Goal: Information Seeking & Learning: Learn about a topic

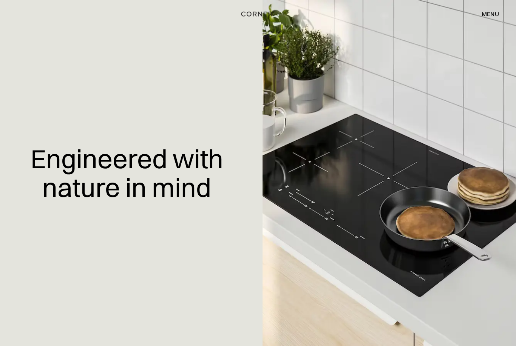
click at [491, 14] on div "menu" at bounding box center [489, 14] width 17 height 6
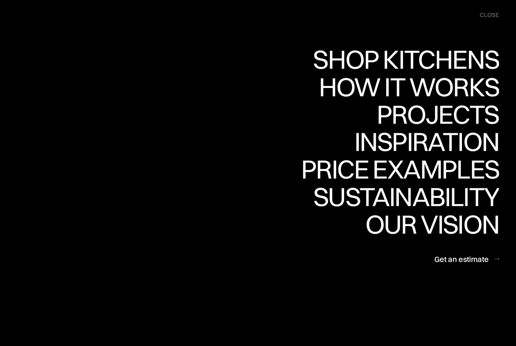
click at [479, 115] on div "Projects" at bounding box center [437, 114] width 122 height 26
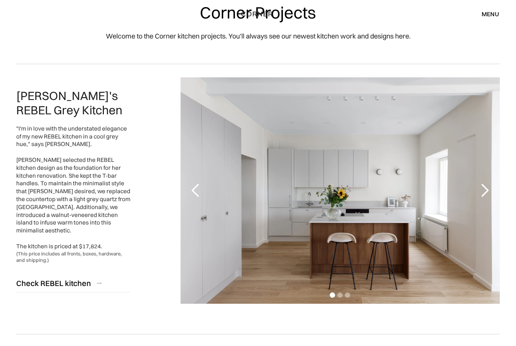
scroll to position [34, 0]
click at [484, 192] on div "next slide" at bounding box center [484, 190] width 15 height 15
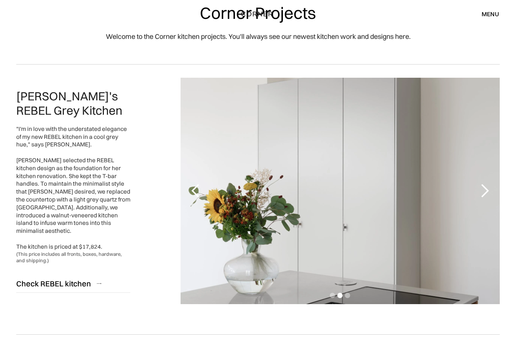
click at [492, 195] on div "next slide" at bounding box center [484, 191] width 30 height 226
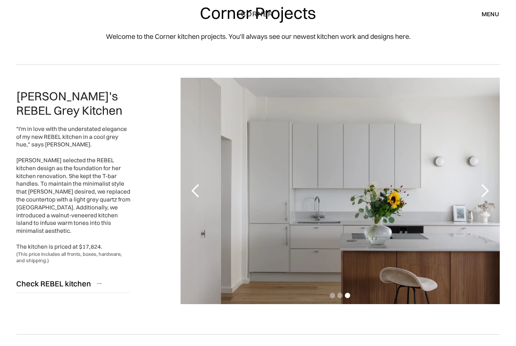
click at [490, 196] on div "next slide" at bounding box center [484, 190] width 15 height 15
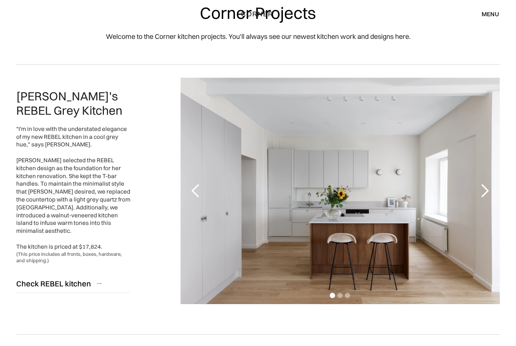
click at [492, 193] on div "next slide" at bounding box center [484, 191] width 30 height 226
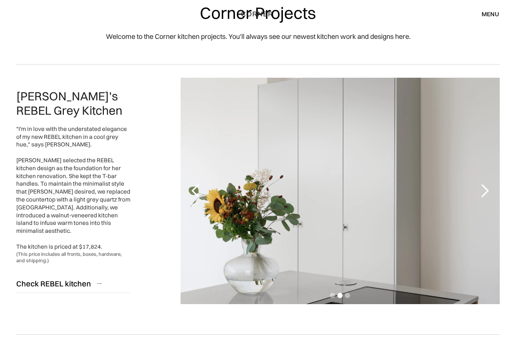
click at [491, 193] on div "next slide" at bounding box center [484, 190] width 15 height 15
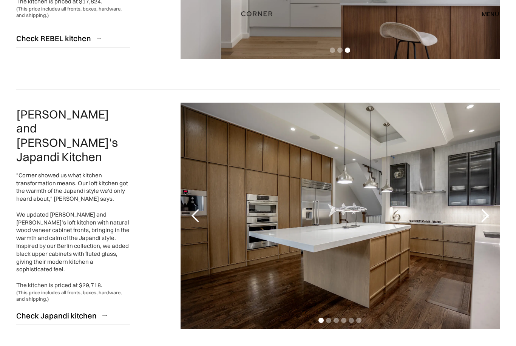
scroll to position [279, 0]
click at [485, 219] on div "next slide" at bounding box center [484, 215] width 15 height 15
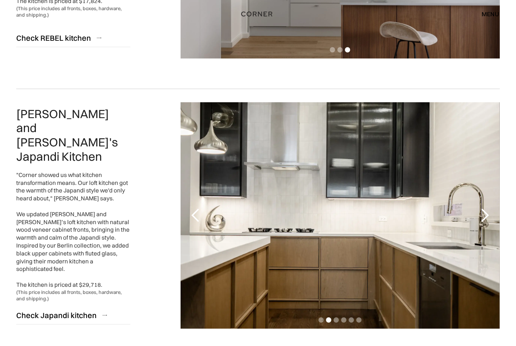
click at [493, 223] on div "next slide" at bounding box center [484, 215] width 30 height 226
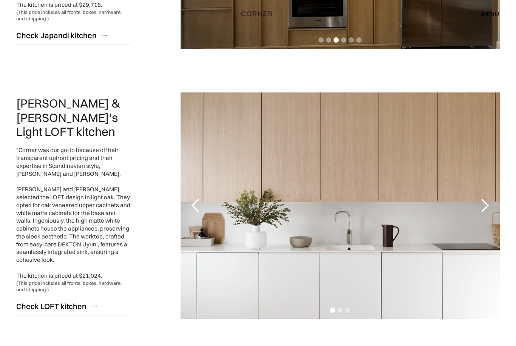
scroll to position [560, 0]
click at [482, 207] on div "next slide" at bounding box center [484, 205] width 15 height 15
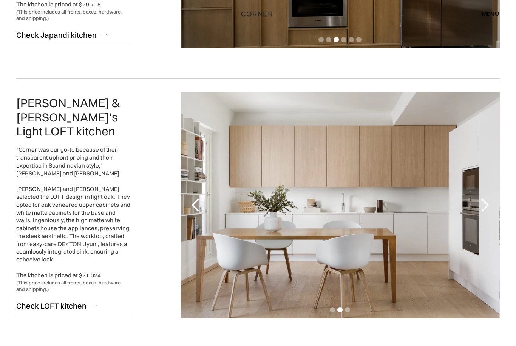
click at [481, 204] on div "next slide" at bounding box center [484, 205] width 15 height 15
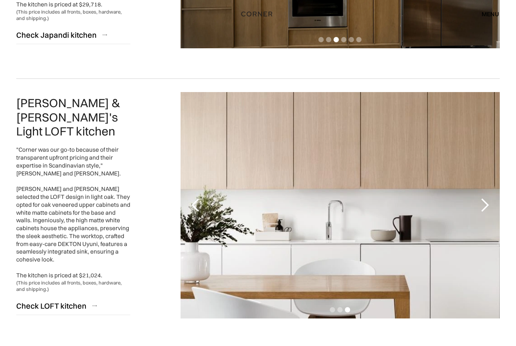
click at [485, 211] on div "next slide" at bounding box center [484, 205] width 15 height 15
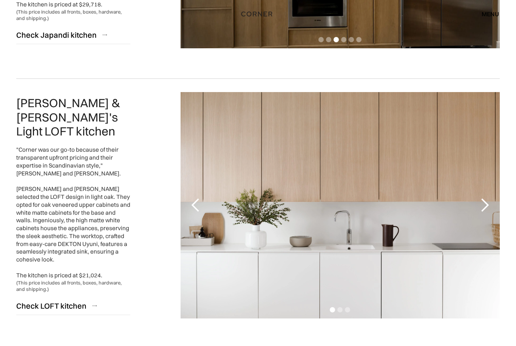
click at [489, 209] on div "next slide" at bounding box center [484, 205] width 15 height 15
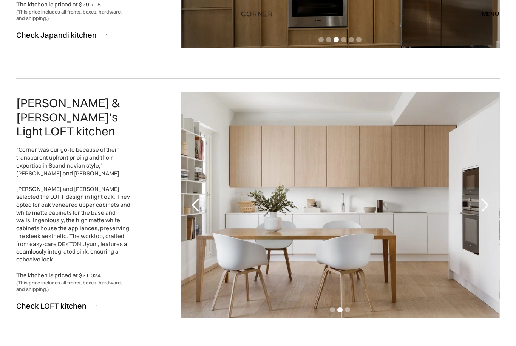
click at [492, 209] on div "next slide" at bounding box center [484, 205] width 30 height 226
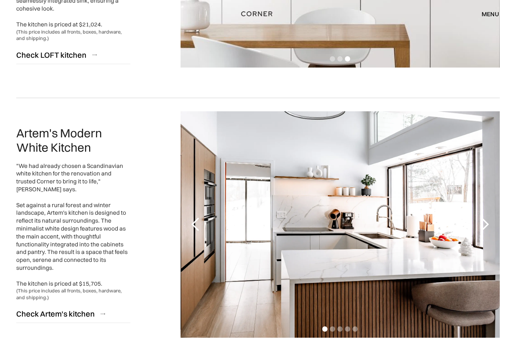
scroll to position [811, 0]
click at [483, 223] on div "next slide" at bounding box center [484, 224] width 15 height 15
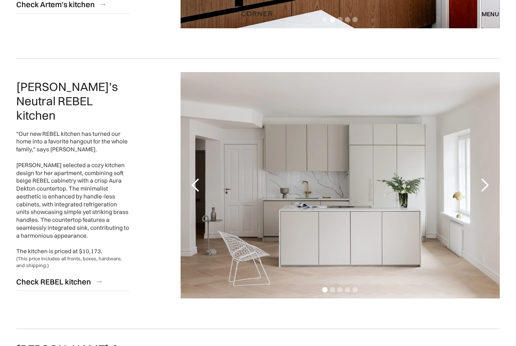
scroll to position [1120, 0]
click at [486, 187] on div "next slide" at bounding box center [484, 185] width 15 height 15
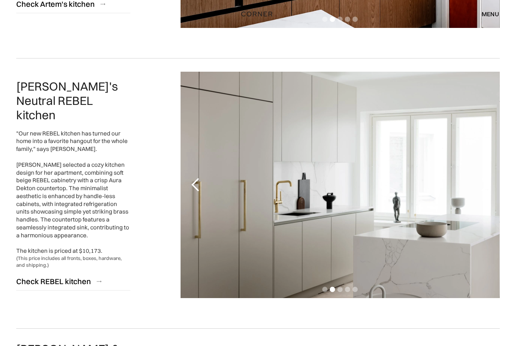
click at [488, 204] on div "next slide" at bounding box center [484, 185] width 30 height 226
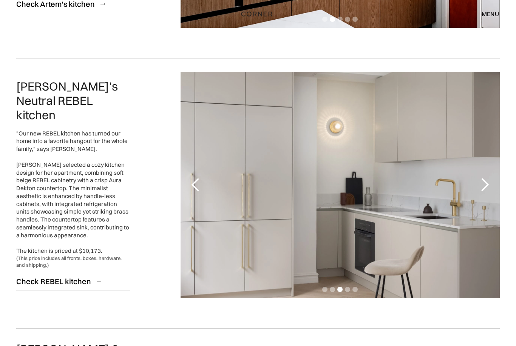
click at [493, 200] on div "next slide" at bounding box center [484, 185] width 30 height 226
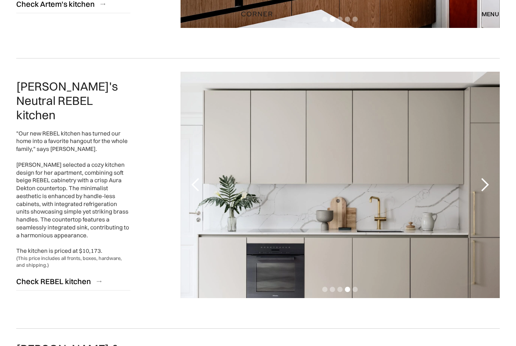
click at [487, 199] on div "next slide" at bounding box center [484, 185] width 30 height 226
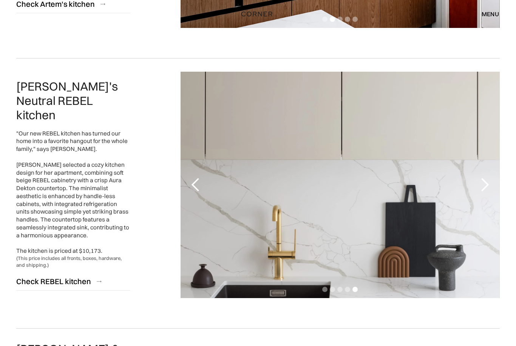
click at [490, 200] on div "next slide" at bounding box center [484, 185] width 30 height 226
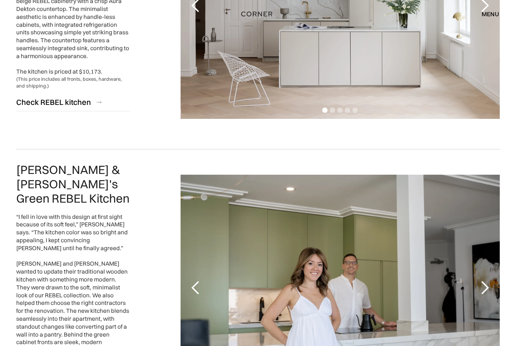
scroll to position [1380, 0]
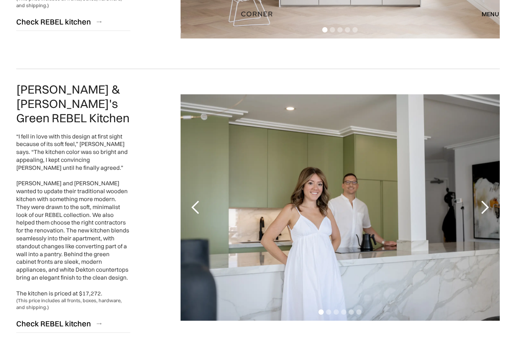
click at [494, 207] on div "next slide" at bounding box center [484, 207] width 30 height 226
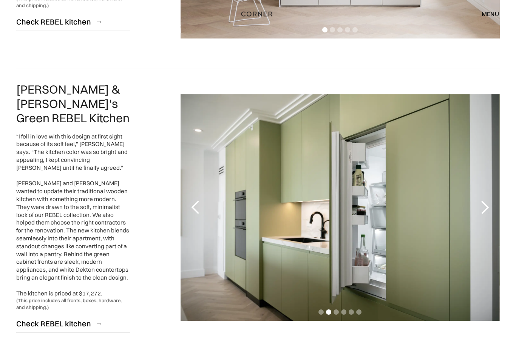
click at [494, 208] on div "next slide" at bounding box center [484, 207] width 30 height 226
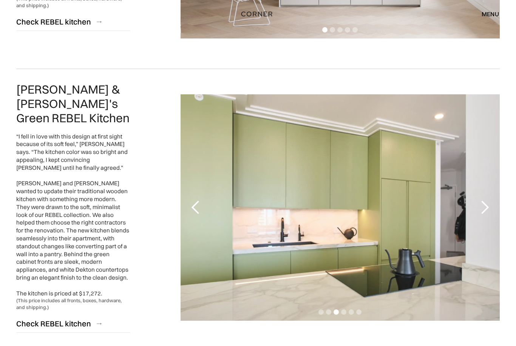
click at [491, 207] on div "next slide" at bounding box center [484, 207] width 30 height 226
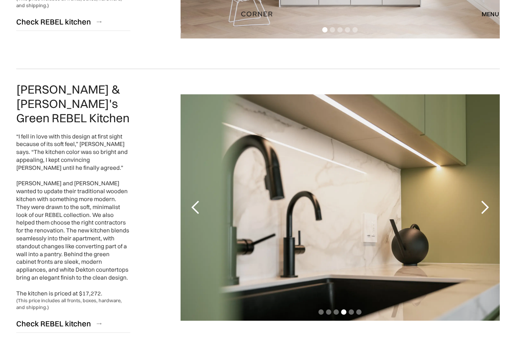
click at [493, 206] on div "next slide" at bounding box center [484, 207] width 30 height 226
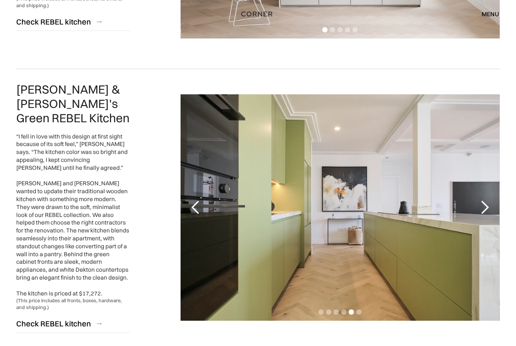
click at [490, 202] on div "next slide" at bounding box center [484, 207] width 15 height 15
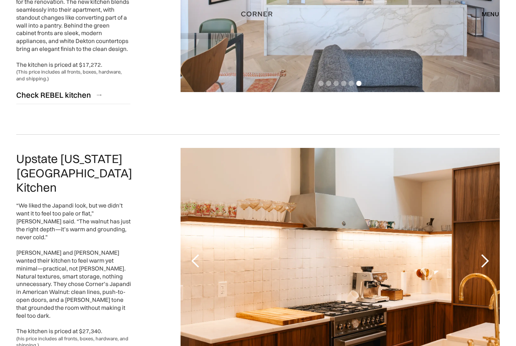
scroll to position [1610, 0]
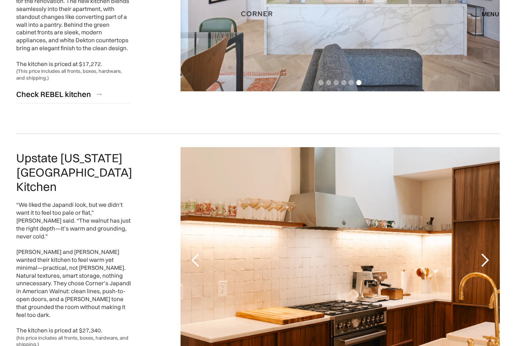
click at [484, 253] on div "next slide" at bounding box center [484, 260] width 15 height 15
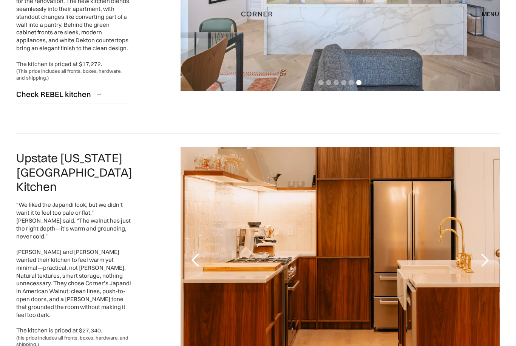
click at [490, 253] on div "next slide" at bounding box center [484, 260] width 15 height 15
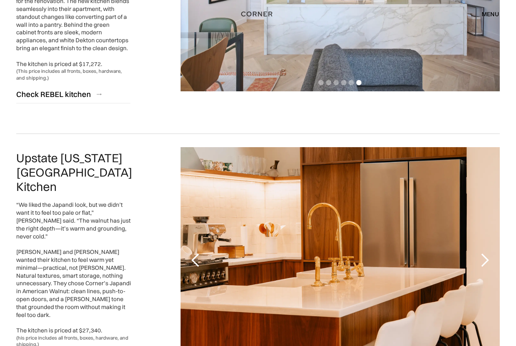
click at [493, 236] on div "next slide" at bounding box center [484, 260] width 30 height 226
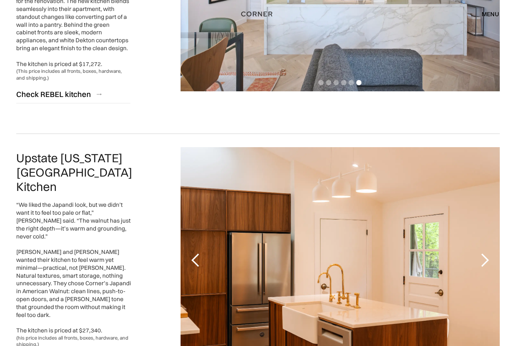
click at [483, 253] on div "next slide" at bounding box center [484, 260] width 15 height 15
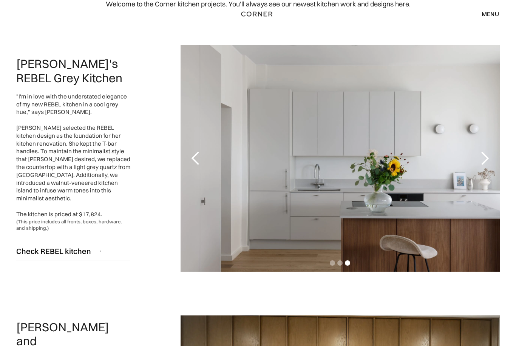
scroll to position [0, 0]
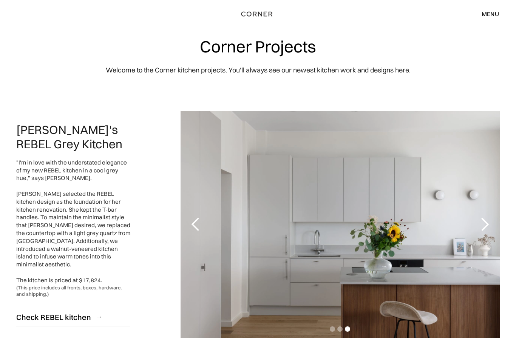
click at [486, 17] on div "menu" at bounding box center [489, 14] width 17 height 6
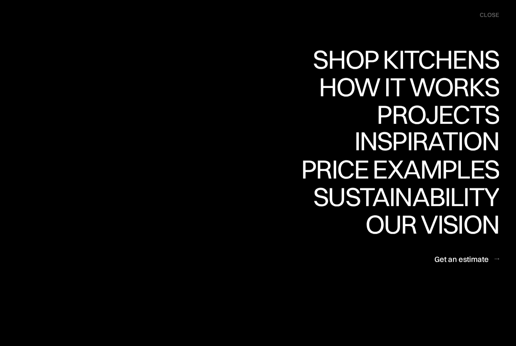
click at [488, 136] on div "Inspiration" at bounding box center [421, 141] width 155 height 26
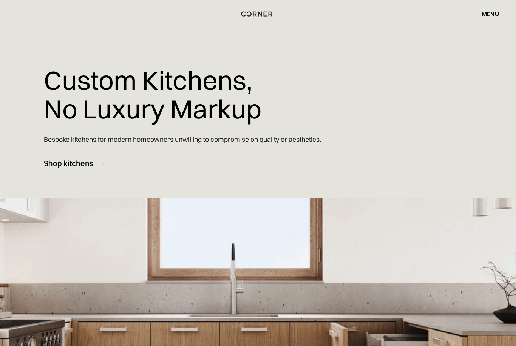
click at [70, 161] on div "Shop kitchens" at bounding box center [68, 163] width 49 height 10
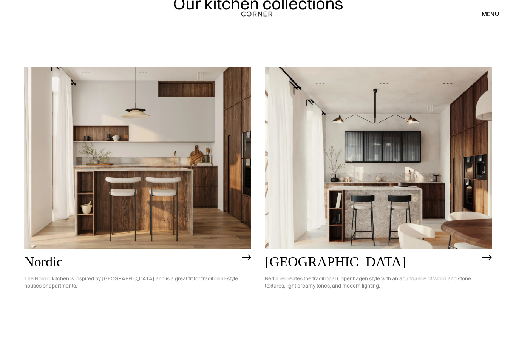
scroll to position [50, 0]
click at [199, 211] on img at bounding box center [137, 159] width 227 height 182
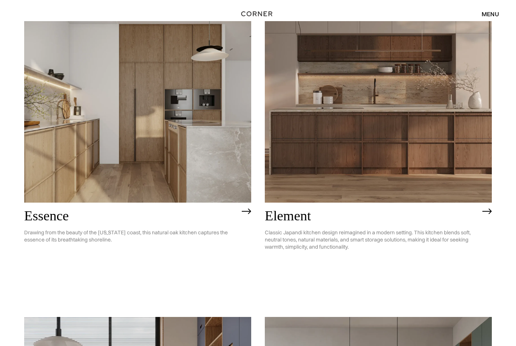
scroll to position [385, 0]
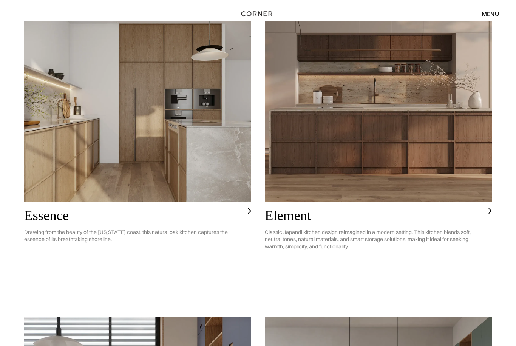
click at [217, 173] on img at bounding box center [137, 112] width 227 height 182
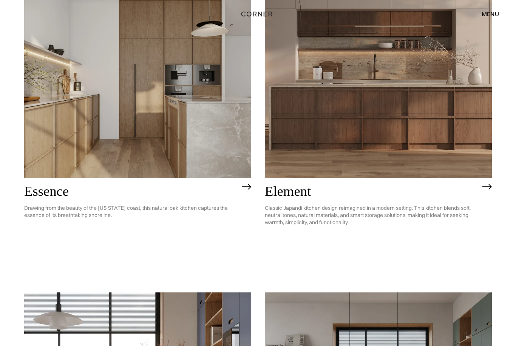
click at [430, 159] on img at bounding box center [378, 88] width 227 height 182
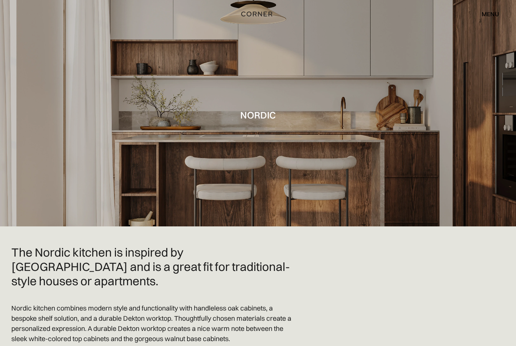
click at [479, 200] on div at bounding box center [258, 113] width 516 height 226
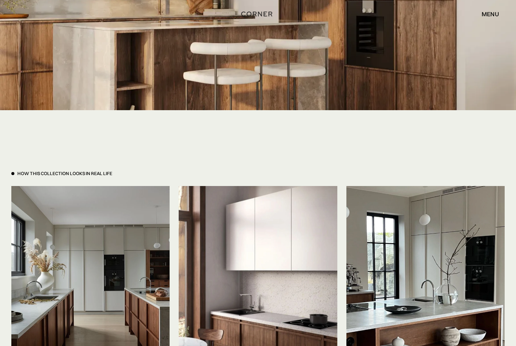
scroll to position [1590, 0]
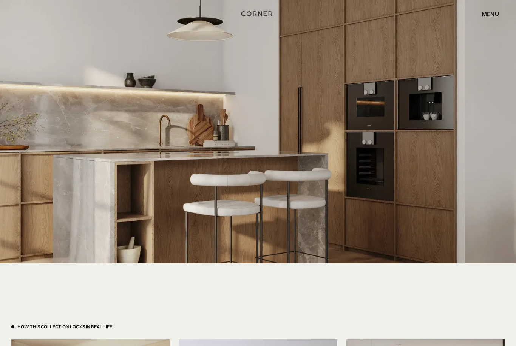
scroll to position [1435, 0]
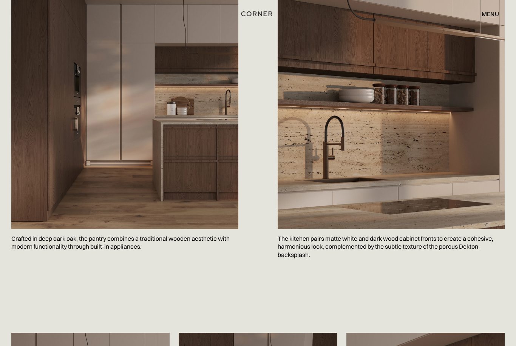
scroll to position [924, 0]
click at [502, 310] on div "Save Crafted in deep dark oak, the pantry combines a traditional wooden aesthet…" at bounding box center [258, 111] width 516 height 406
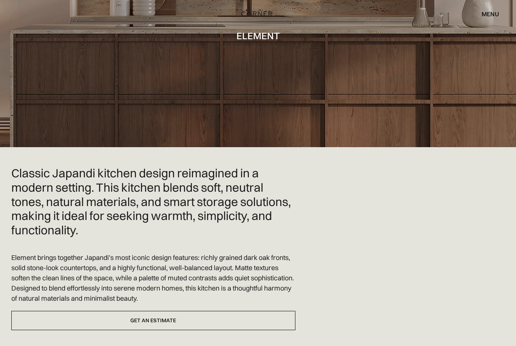
scroll to position [0, 0]
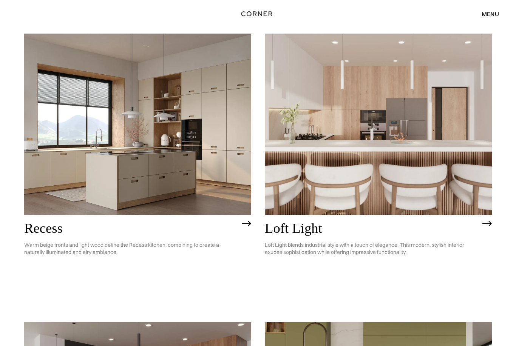
scroll to position [959, 0]
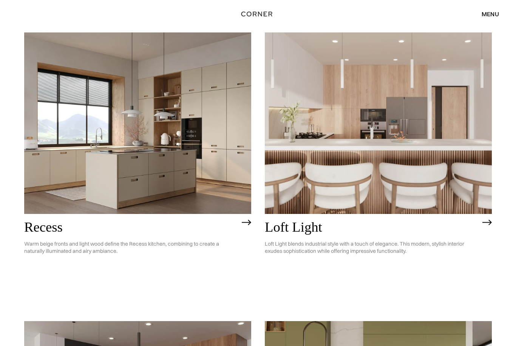
click at [399, 196] on img at bounding box center [378, 123] width 227 height 182
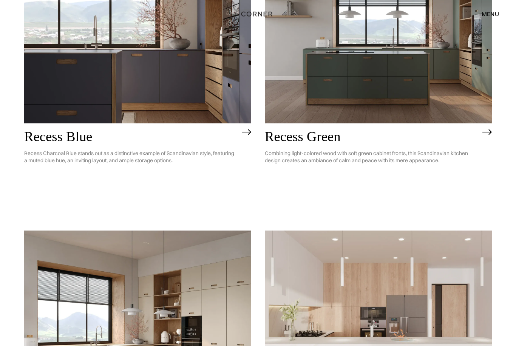
scroll to position [763, 0]
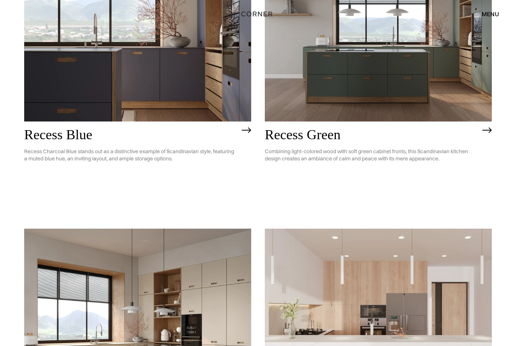
click at [209, 76] on img at bounding box center [137, 31] width 227 height 182
click at [404, 88] on img at bounding box center [378, 31] width 227 height 182
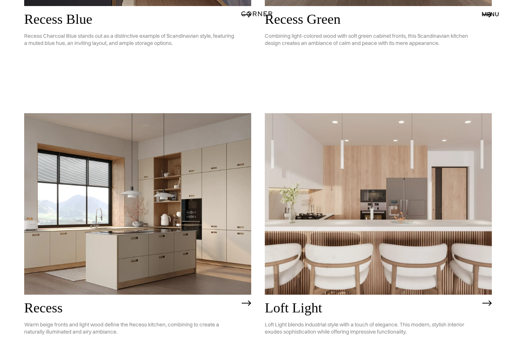
scroll to position [878, 0]
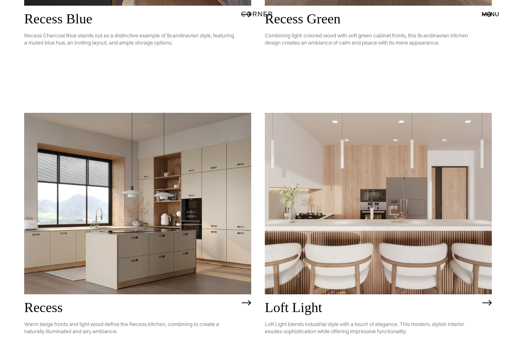
click at [199, 263] on img at bounding box center [137, 204] width 227 height 182
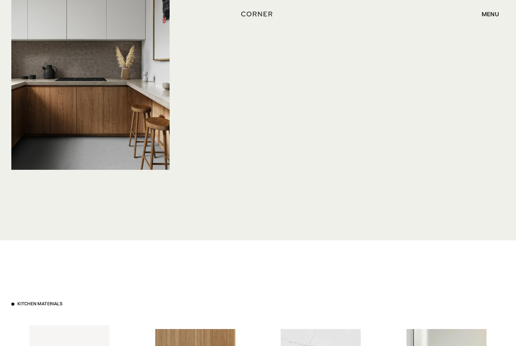
scroll to position [2603, 0]
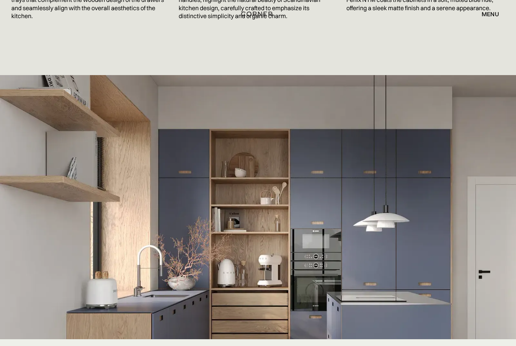
scroll to position [1514, 0]
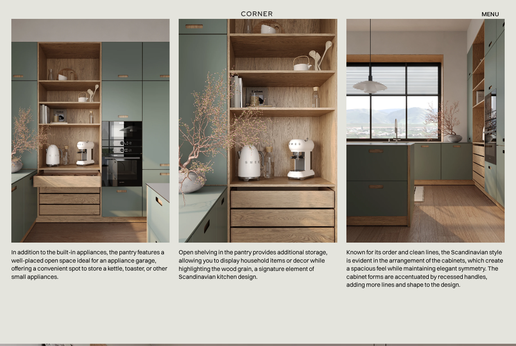
scroll to position [1266, 0]
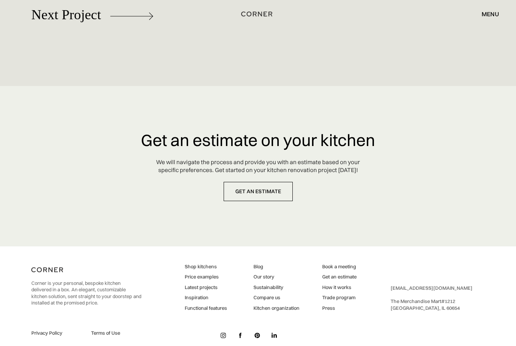
scroll to position [3777, 0]
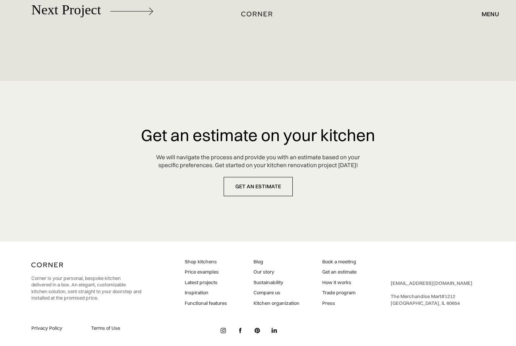
click at [349, 286] on link "How it works" at bounding box center [339, 282] width 34 height 7
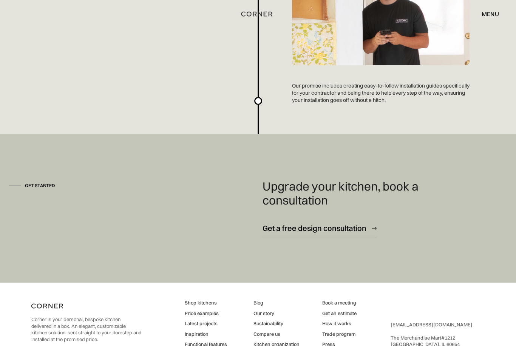
scroll to position [2015, 0]
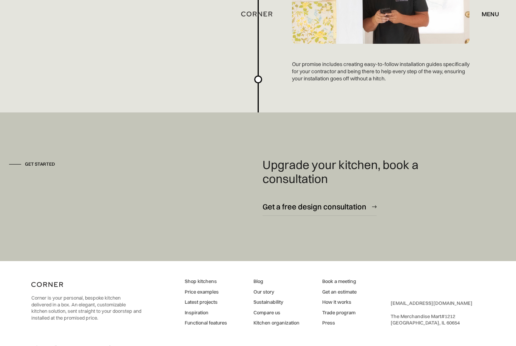
click at [212, 291] on link "Price examples" at bounding box center [206, 292] width 42 height 7
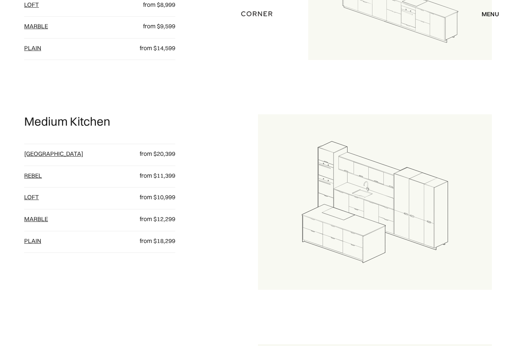
scroll to position [572, 0]
click at [36, 179] on link "Rebel" at bounding box center [33, 176] width 18 height 8
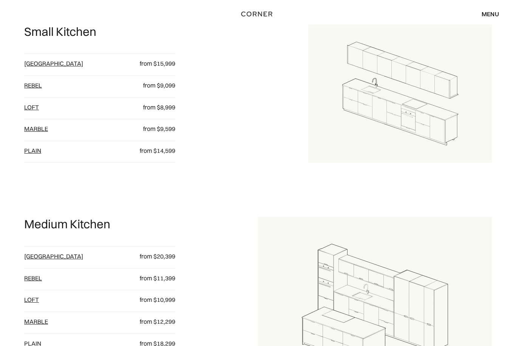
scroll to position [462, 0]
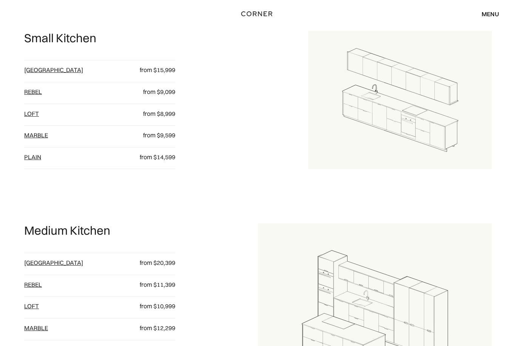
click at [35, 310] on link "loft" at bounding box center [31, 307] width 15 height 8
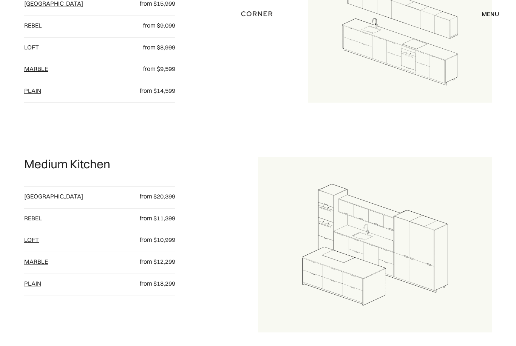
scroll to position [528, 0]
click at [34, 266] on link "Marble" at bounding box center [36, 262] width 24 height 8
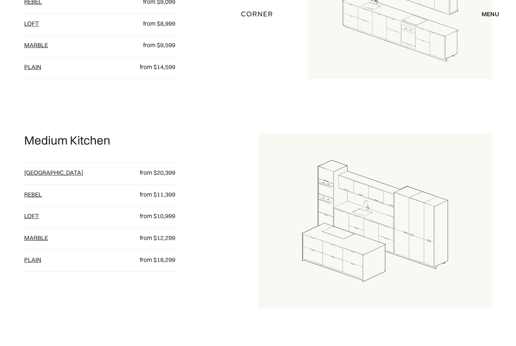
click at [33, 263] on link "plain" at bounding box center [32, 260] width 17 height 8
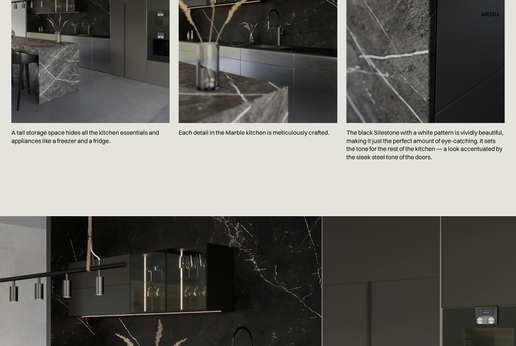
scroll to position [1298, 0]
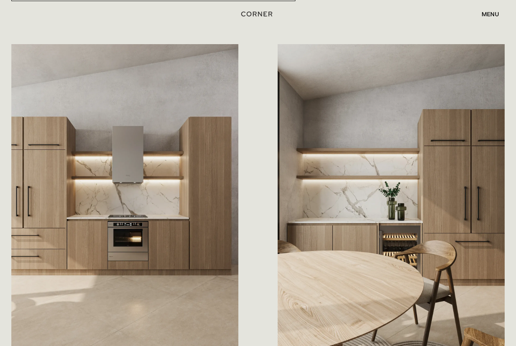
scroll to position [334, 0]
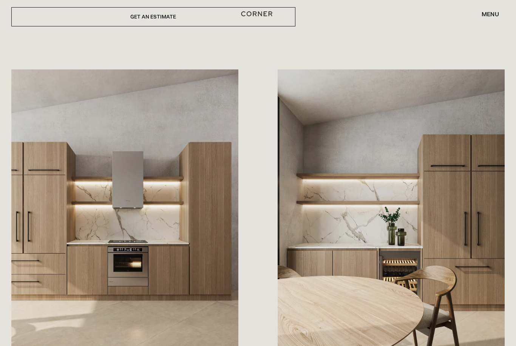
click at [493, 15] on div "menu" at bounding box center [489, 14] width 17 height 6
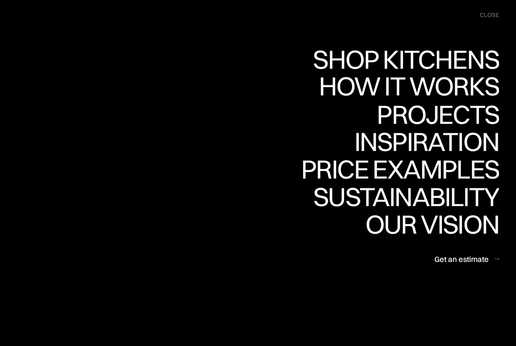
click at [477, 79] on div "How it works" at bounding box center [408, 86] width 182 height 26
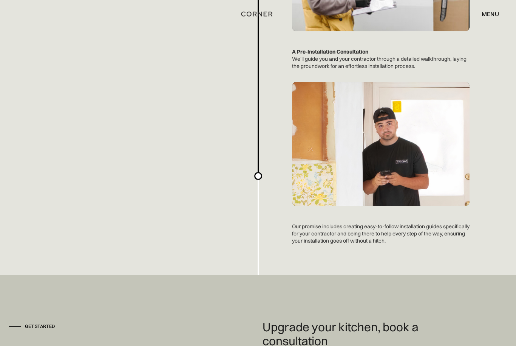
scroll to position [2015, 0]
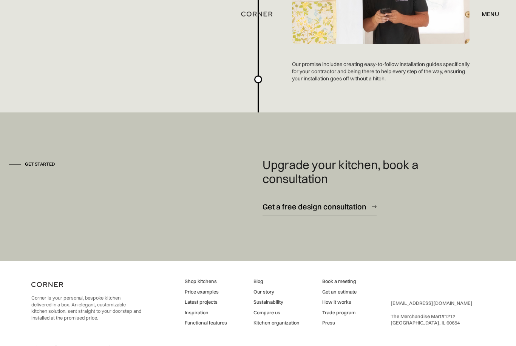
click at [274, 311] on link "Compare us" at bounding box center [276, 313] width 46 height 7
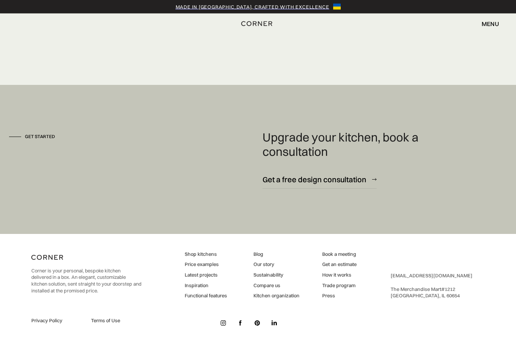
scroll to position [2171, 0]
click at [347, 185] on div "Get a free design consultation" at bounding box center [314, 180] width 104 height 10
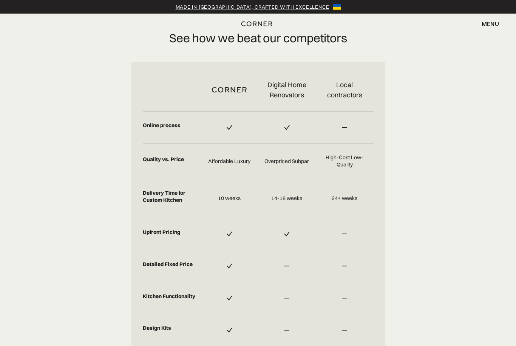
scroll to position [1705, 0]
